Goal: Task Accomplishment & Management: Manage account settings

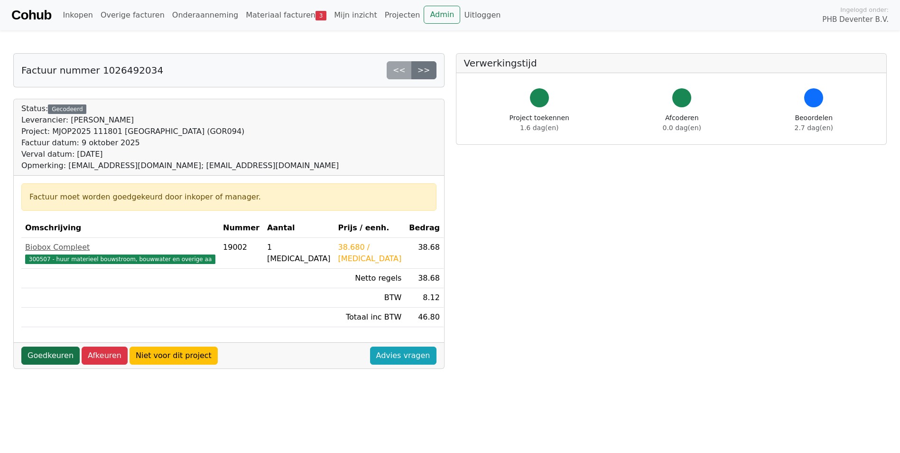
click at [40, 356] on link "Goedkeuren" at bounding box center [50, 355] width 58 height 18
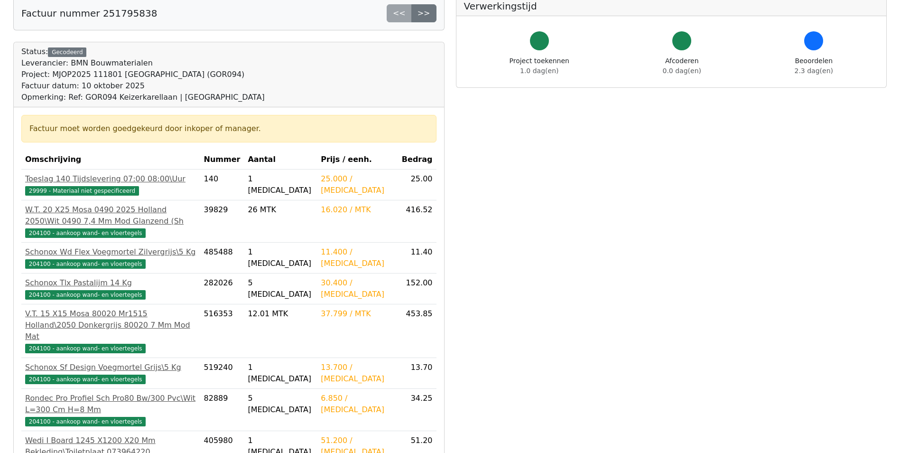
scroll to position [237, 0]
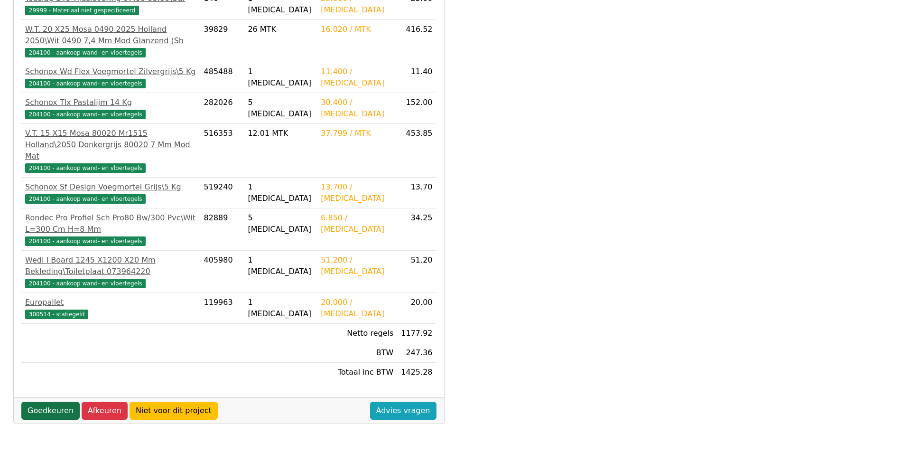
click at [57, 402] on link "Goedkeuren" at bounding box center [50, 411] width 58 height 18
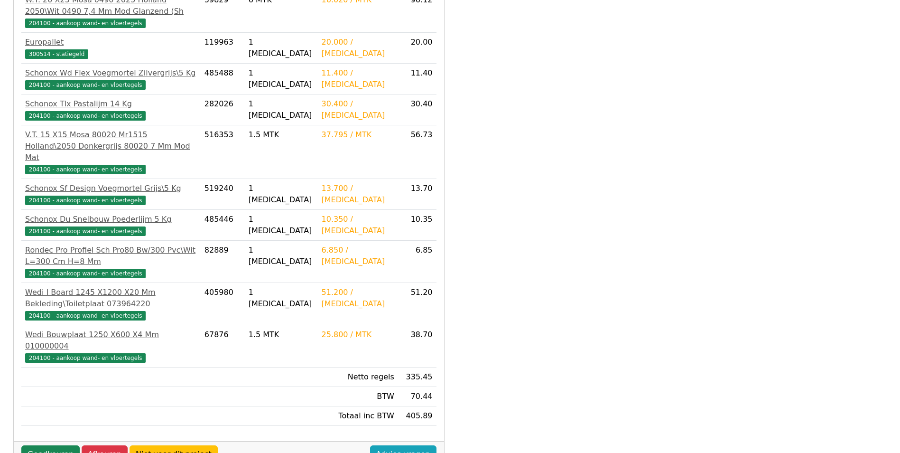
scroll to position [251, 0]
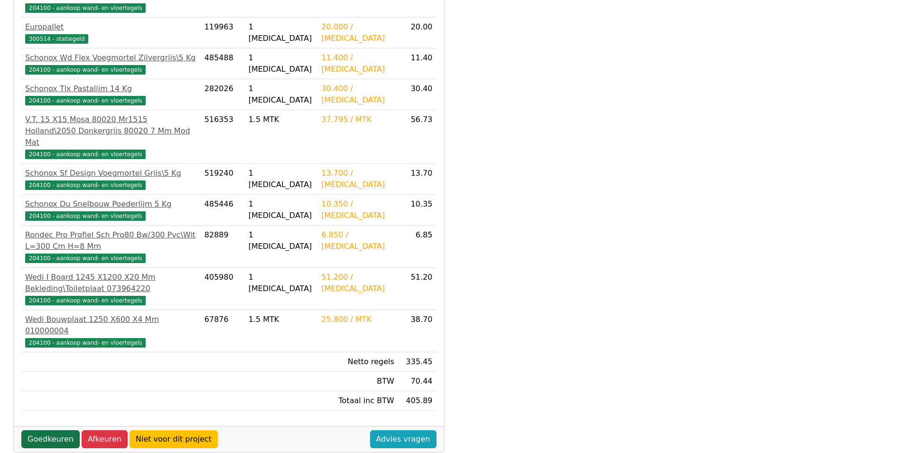
click at [58, 430] on link "Goedkeuren" at bounding box center [50, 439] width 58 height 18
